Goal: Task Accomplishment & Management: Manage account settings

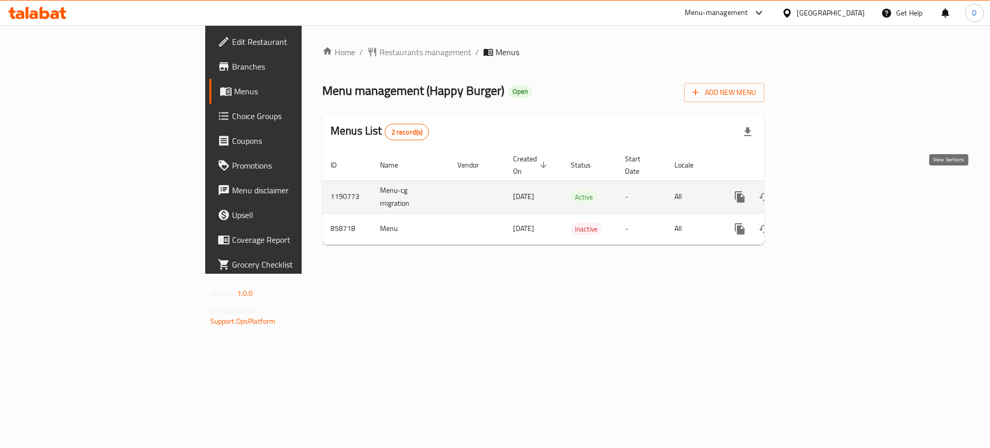
click at [820, 191] on icon "enhanced table" at bounding box center [814, 197] width 12 height 12
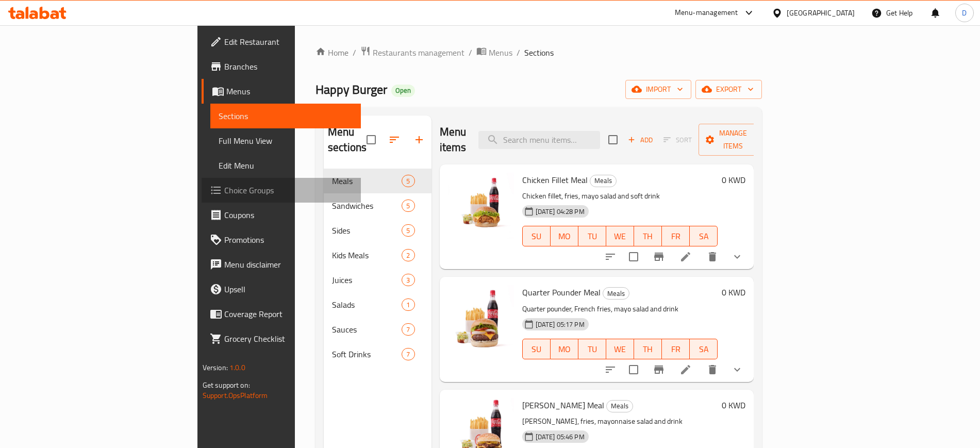
click at [224, 192] on span "Choice Groups" at bounding box center [288, 190] width 128 height 12
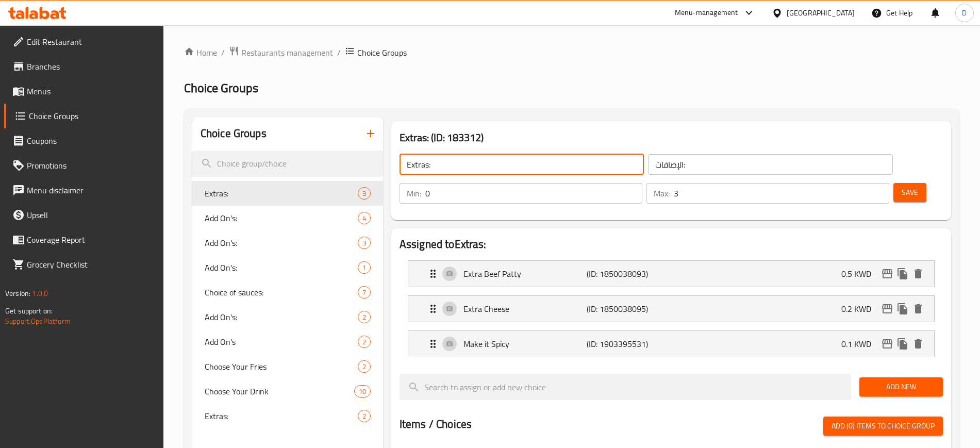
click at [496, 168] on input "Extras:" at bounding box center [522, 164] width 244 height 21
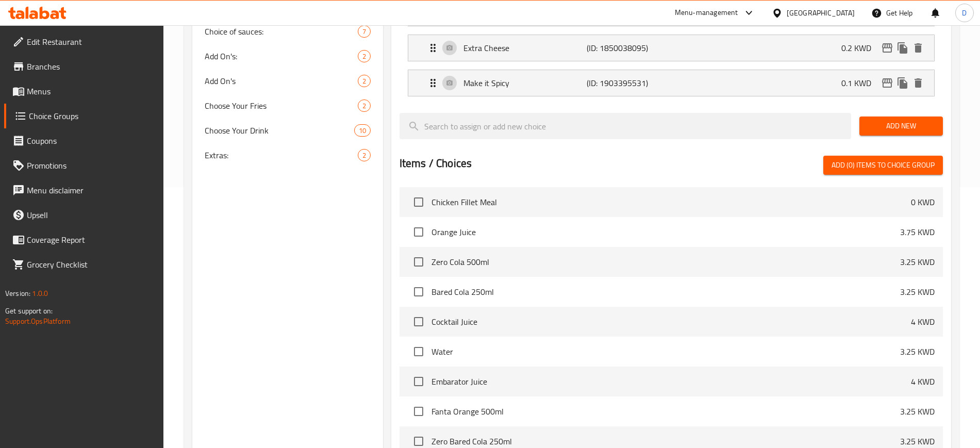
scroll to position [156, 0]
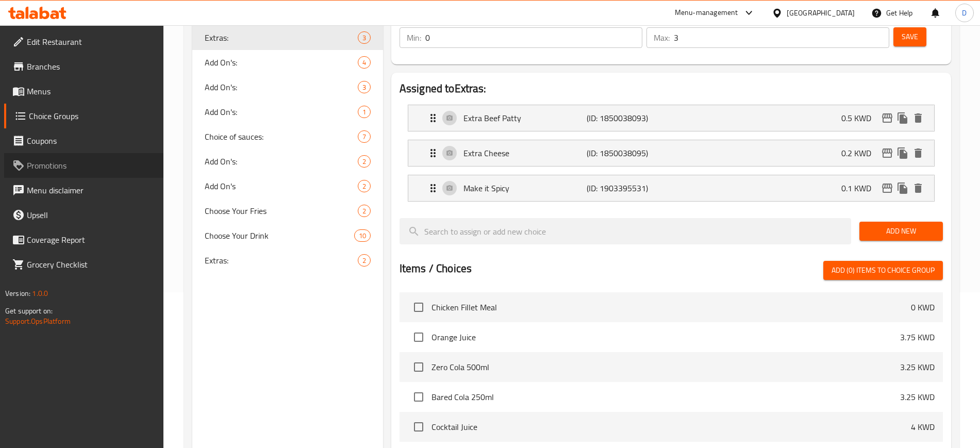
click at [23, 161] on icon at bounding box center [18, 165] width 12 height 12
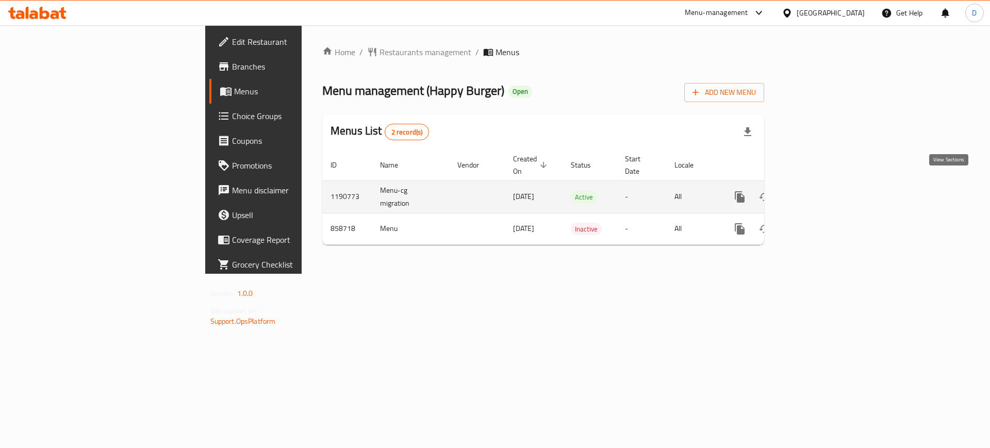
click at [820, 191] on icon "enhanced table" at bounding box center [814, 197] width 12 height 12
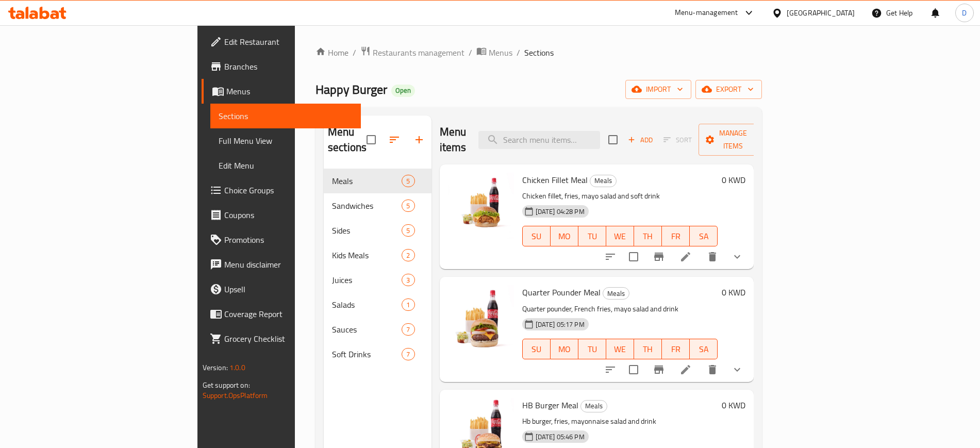
click at [743, 251] on icon "show more" at bounding box center [737, 257] width 12 height 12
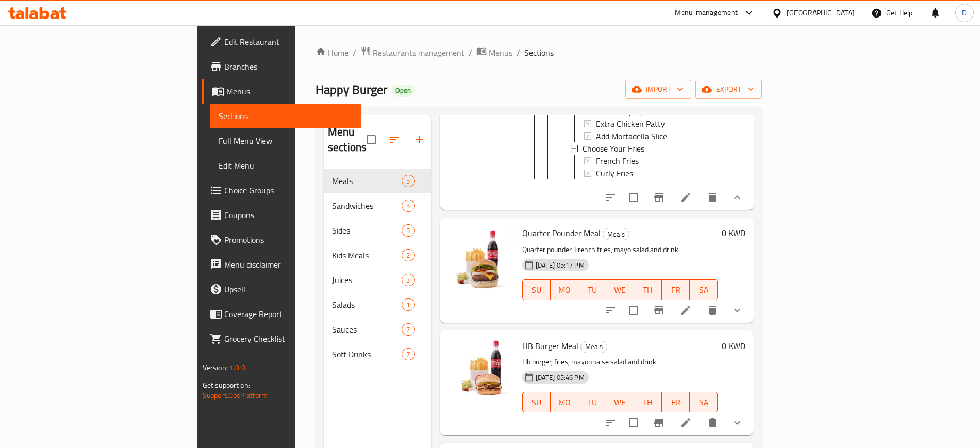
scroll to position [1096, 0]
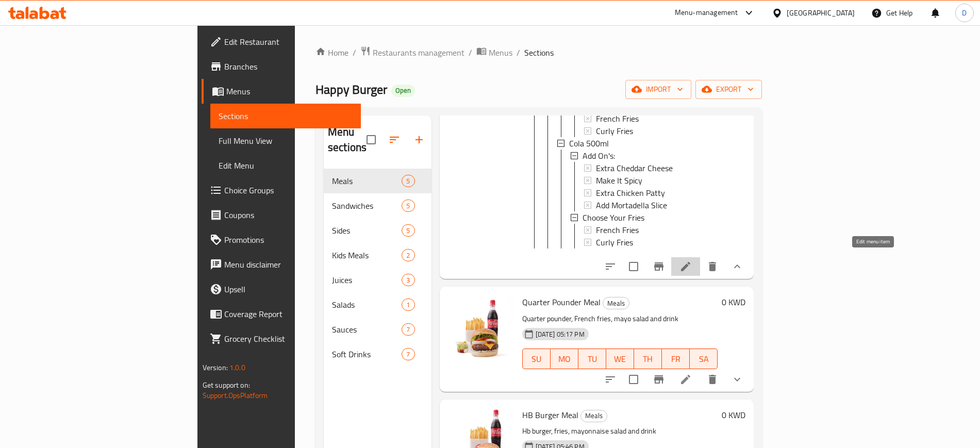
click at [692, 264] on icon at bounding box center [686, 266] width 12 height 12
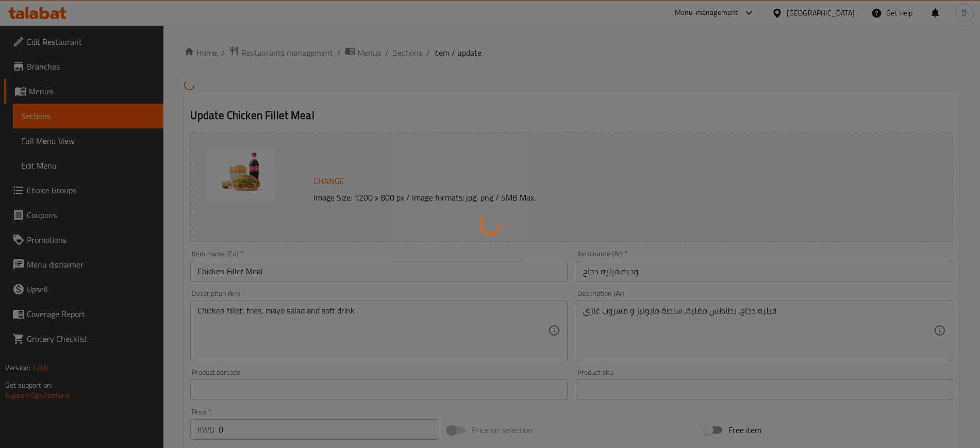
type input "الإضافات:"
type input "0"
type input "4"
type input "اختار الفرايز"
type input "1"
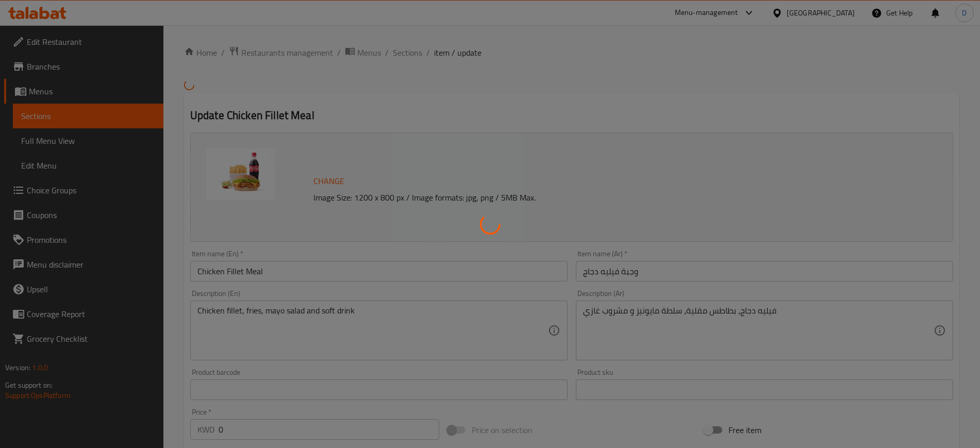
type input "1"
type input "الإضافات:"
type input "0"
type input "4"
type input "اختار الفرايز"
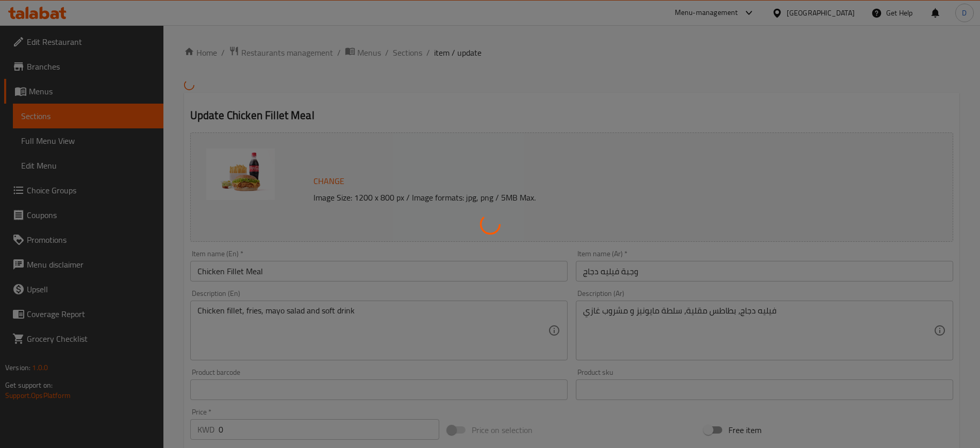
type input "1"
type input "الإضافات:"
type input "0"
type input "4"
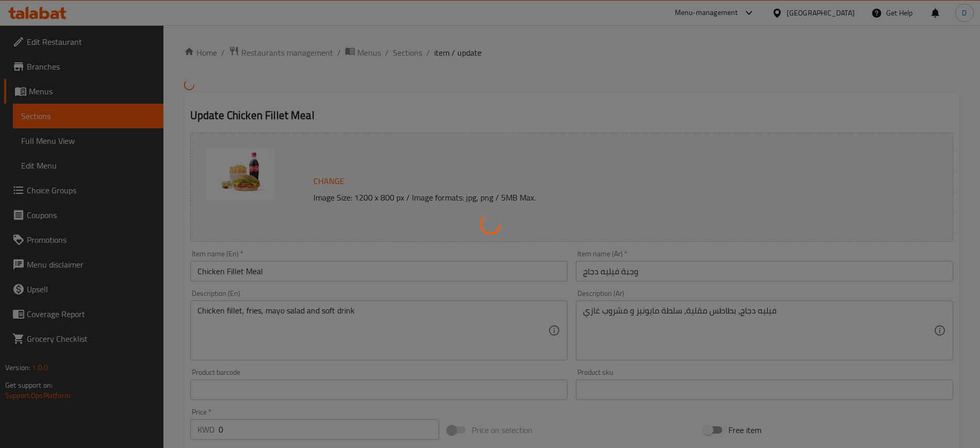
type input "اختار الفرايز"
type input "1"
type input "الإضافات:"
type input "0"
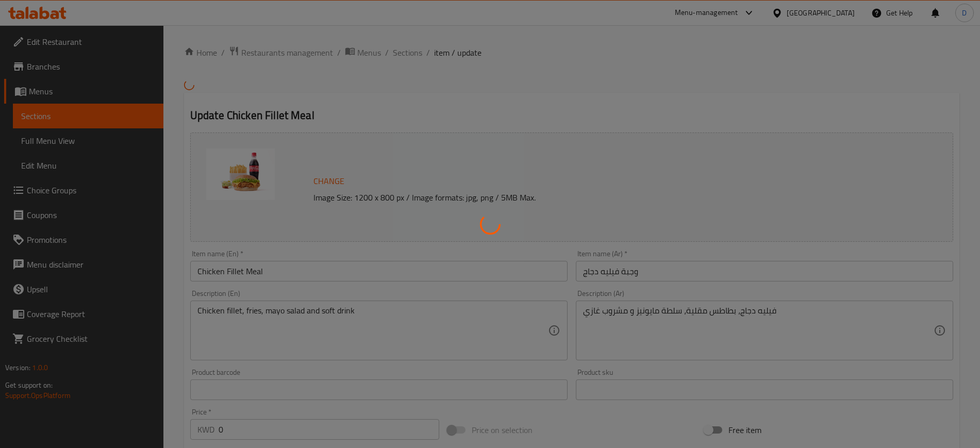
type input "4"
type input "اختار الفرايز"
type input "1"
type input "الإضافات:"
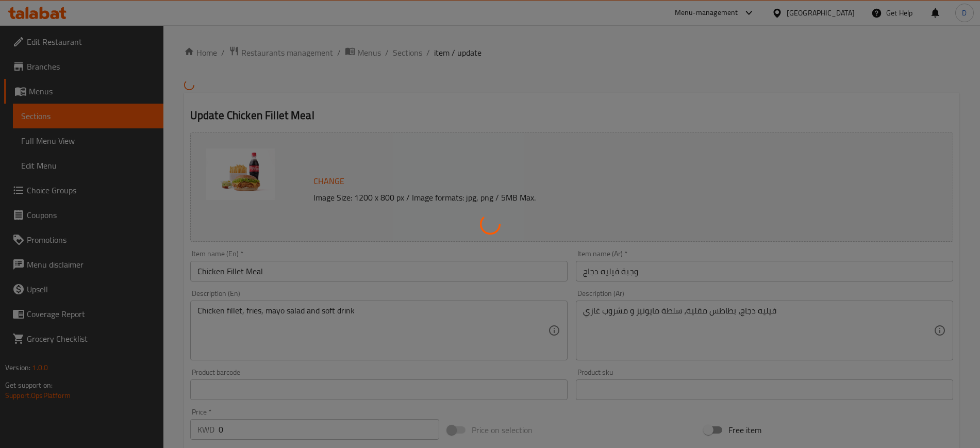
type input "0"
type input "4"
type input "اختار الفرايز"
type input "1"
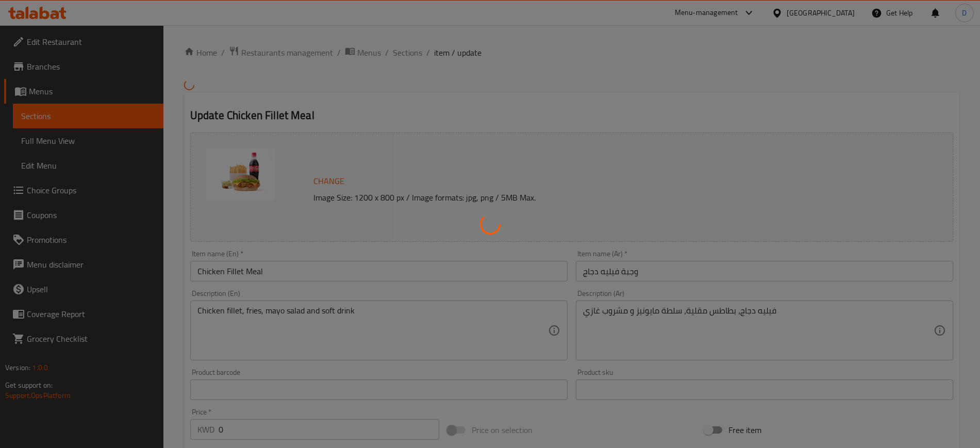
type input "الإضافات:"
type input "0"
type input "4"
type input "اختار الفرايز"
type input "1"
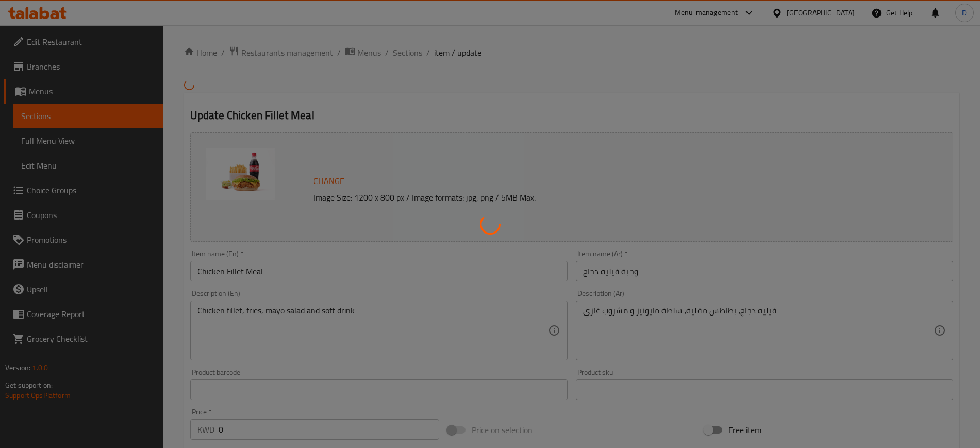
type input "1"
type input "الإضافات:"
type input "0"
type input "4"
type input "اختار الفرايز"
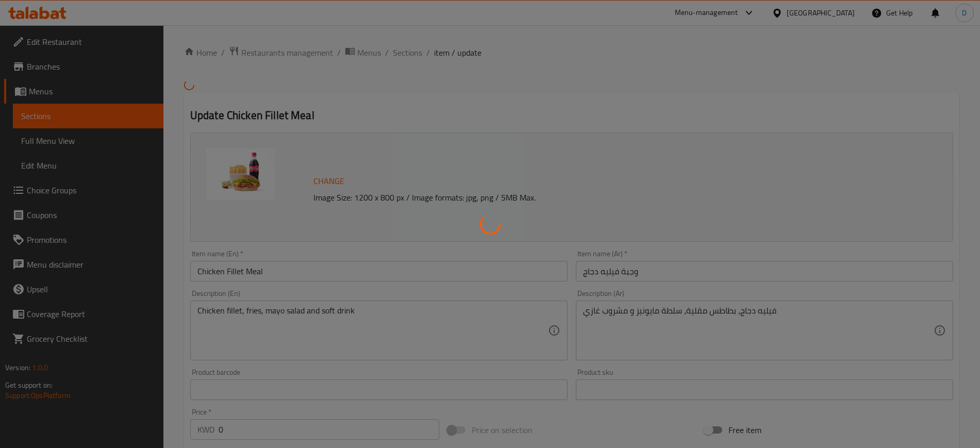
type input "1"
type input "اختار الفرايز"
type input "1"
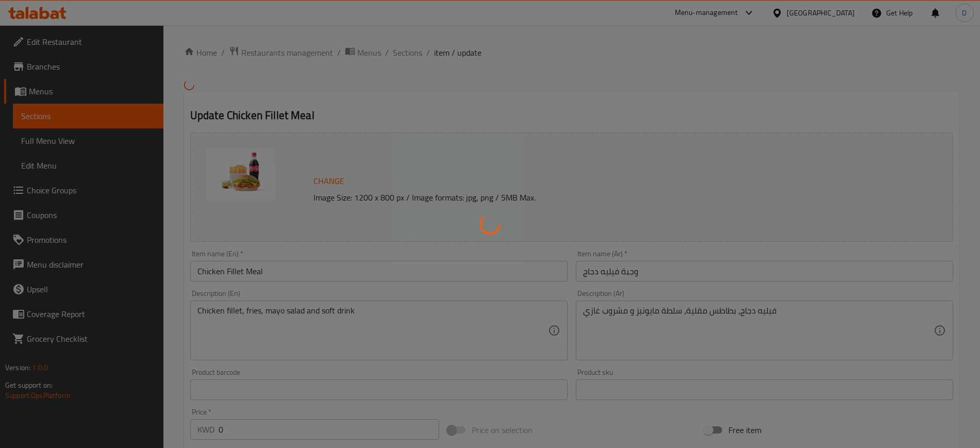
type input "الإضافات:"
type input "0"
type input "4"
type input "اختار الفرايز"
type input "1"
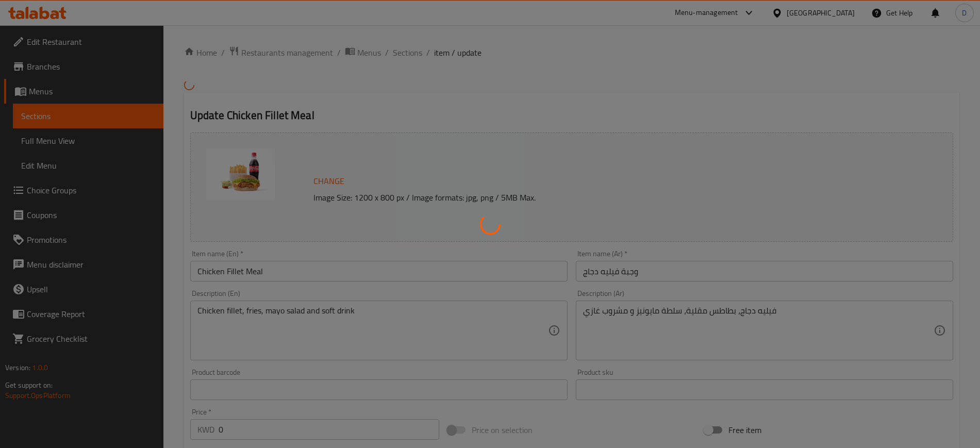
type input "1"
type input "الإضافات:"
type input "0"
type input "4"
type input "اختار الفرايز"
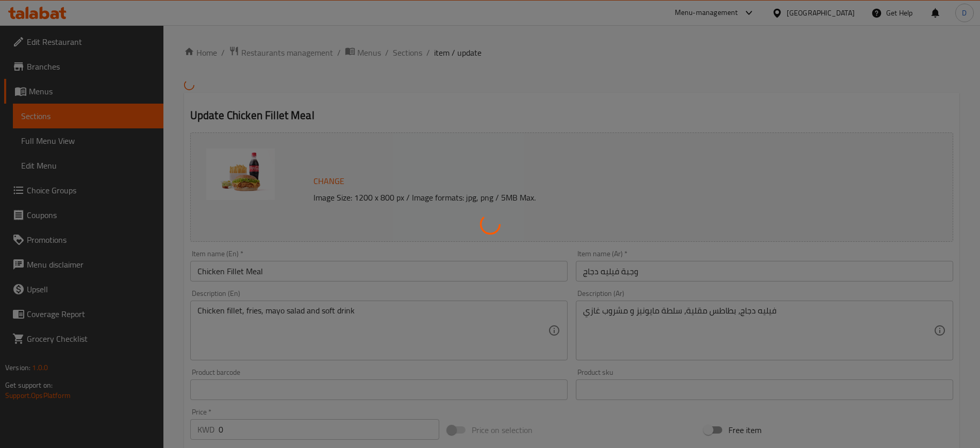
type input "1"
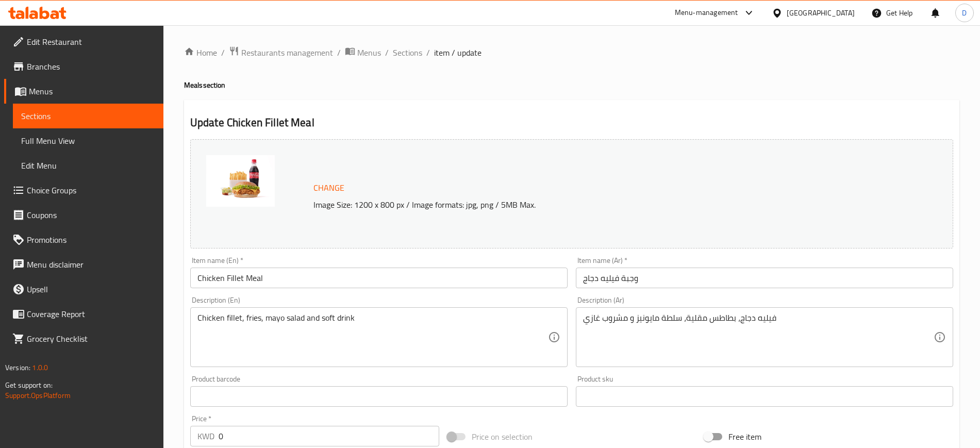
click at [41, 15] on icon at bounding box center [45, 13] width 10 height 12
